Goal: Information Seeking & Learning: Understand process/instructions

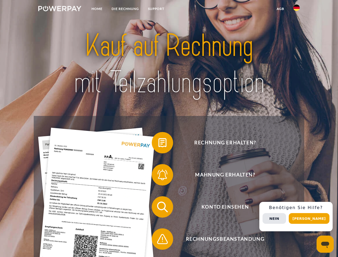
click at [60, 9] on img at bounding box center [59, 8] width 43 height 5
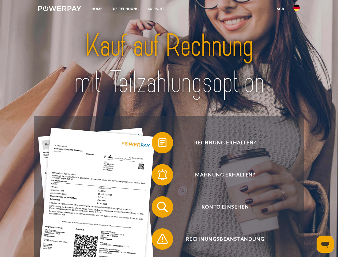
click at [296, 9] on img at bounding box center [296, 8] width 6 height 6
click at [280, 9] on link "agb" at bounding box center [280, 9] width 17 height 10
click at [158, 144] on span at bounding box center [154, 142] width 27 height 27
click at [158, 176] on span at bounding box center [154, 174] width 27 height 27
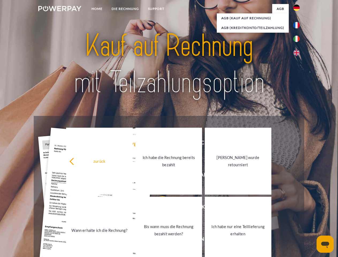
click at [158, 208] on div "zurück Warum habe ich eine Rechnung erhalten? Was habe ich noch offen, ist mein…" at bounding box center [169, 196] width 216 height 138
click at [158, 240] on link "Bis wann muss die Rechnung bezahlt werden?" at bounding box center [168, 230] width 67 height 67
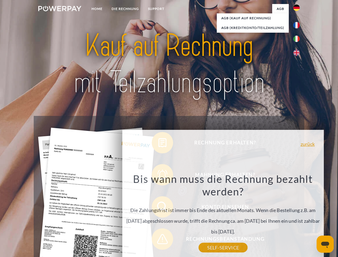
click at [285, 218] on span "Konto einsehen" at bounding box center [224, 206] width 131 height 21
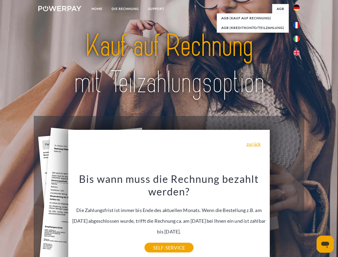
click at [311, 218] on header "Home DIE RECHNUNG SUPPORT" at bounding box center [169, 184] width 338 height 369
